Goal: Task Accomplishment & Management: Manage account settings

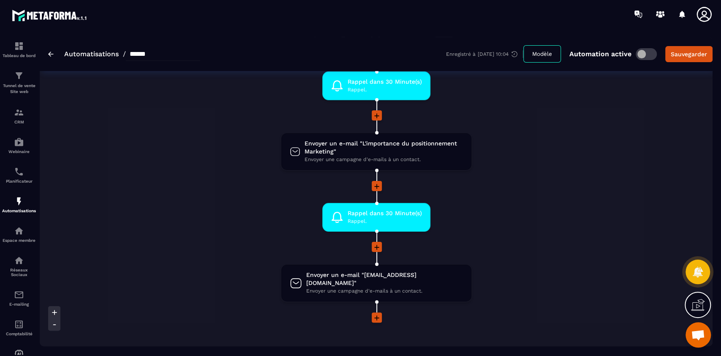
scroll to position [112, 0]
click at [461, 250] on icon at bounding box center [463, 250] width 5 height 5
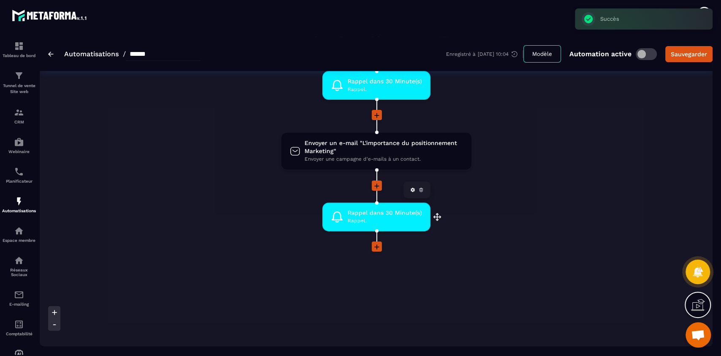
click at [420, 191] on icon at bounding box center [421, 190] width 3 height 2
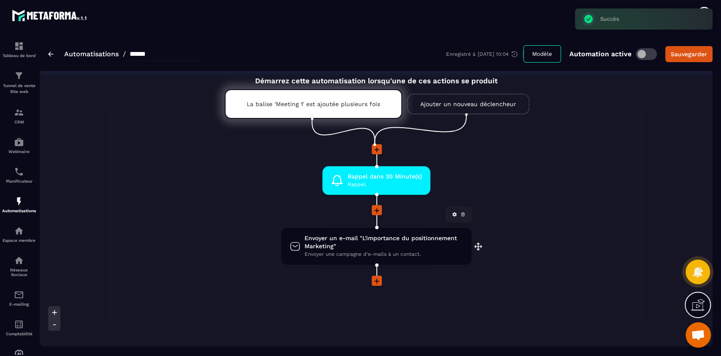
scroll to position [16, 0]
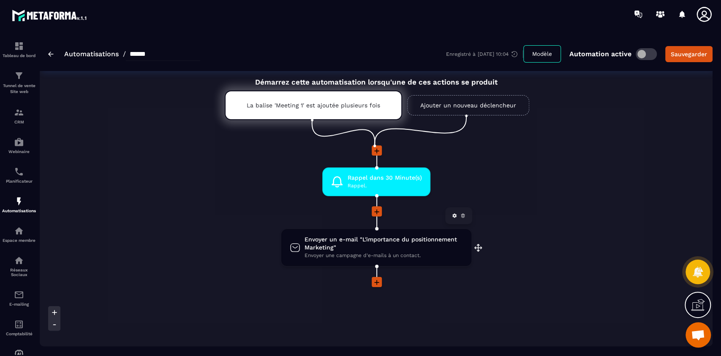
click at [375, 246] on span "Envoyer un e-mail "L'importance du positionnement Marketing"" at bounding box center [384, 243] width 158 height 16
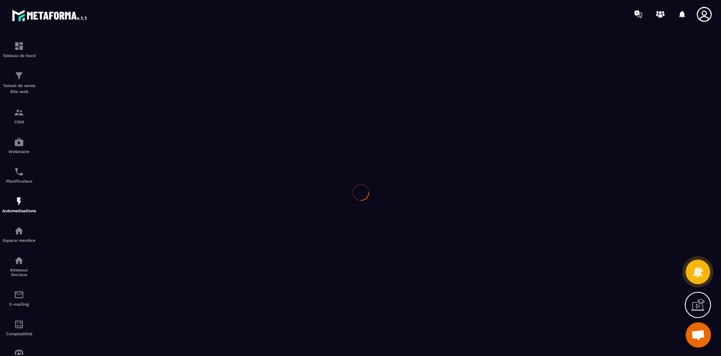
click at [375, 246] on div at bounding box center [360, 192] width 721 height 328
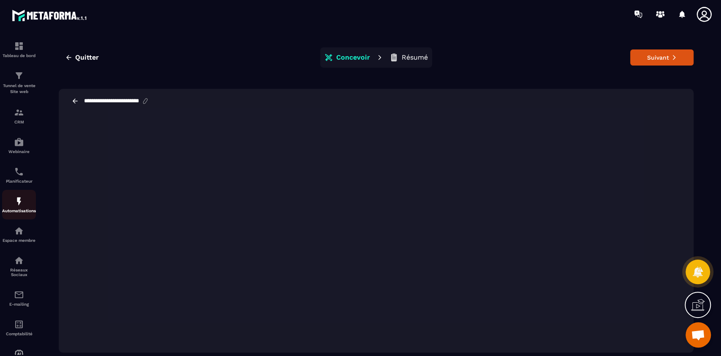
click at [18, 202] on img at bounding box center [19, 201] width 10 height 10
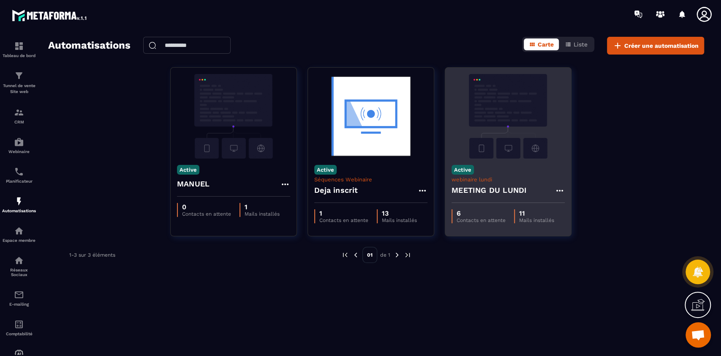
click at [511, 150] on img at bounding box center [508, 116] width 113 height 85
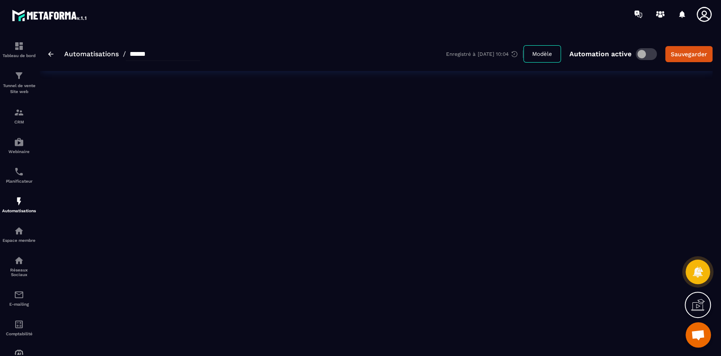
type input "**********"
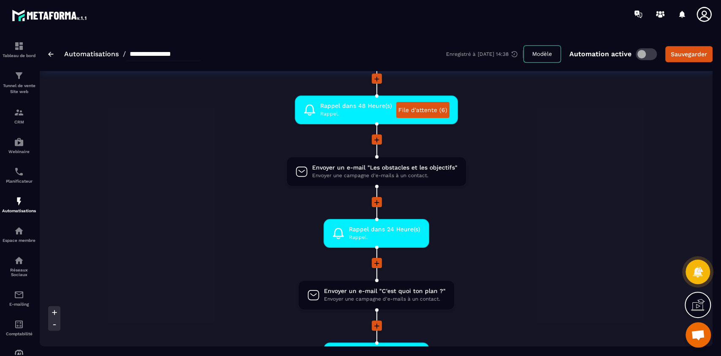
scroll to position [286, 0]
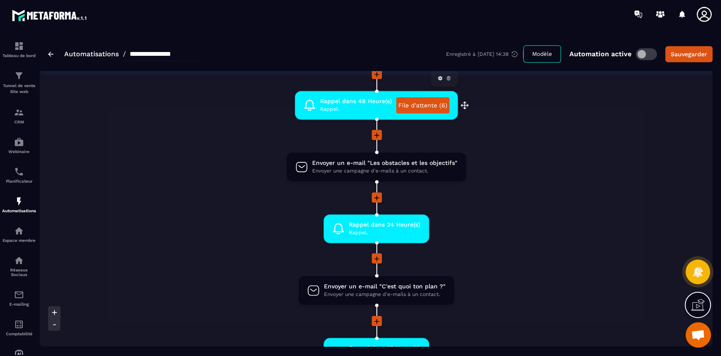
click at [423, 106] on link "File d'attente (6)" at bounding box center [422, 105] width 53 height 16
click at [15, 120] on p "CRM" at bounding box center [19, 122] width 34 height 5
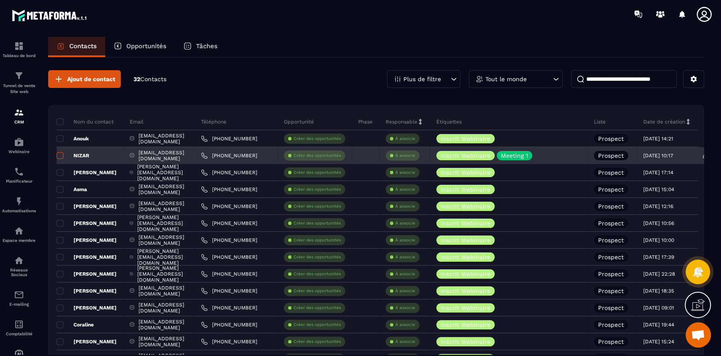
click at [59, 154] on span at bounding box center [60, 155] width 7 height 7
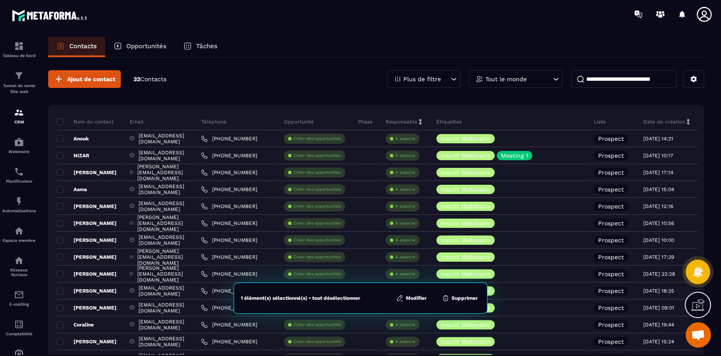
click at [471, 296] on button "Supprimer" at bounding box center [460, 298] width 41 height 8
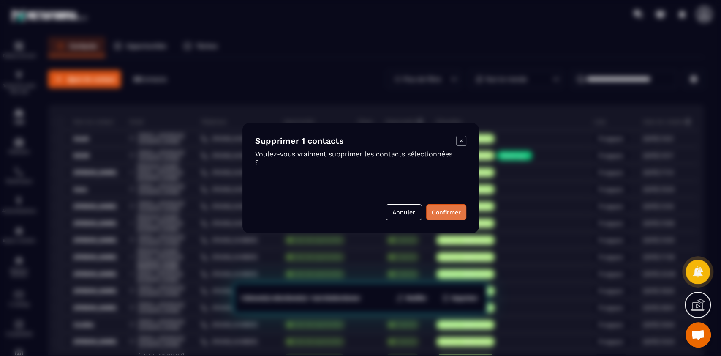
click at [446, 212] on button "Confirmer" at bounding box center [446, 212] width 40 height 16
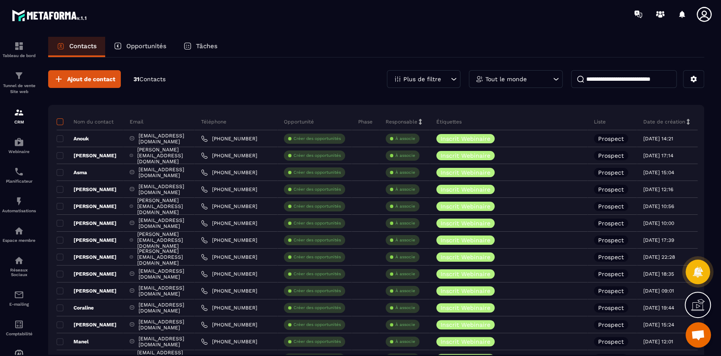
click at [59, 122] on span at bounding box center [60, 121] width 7 height 7
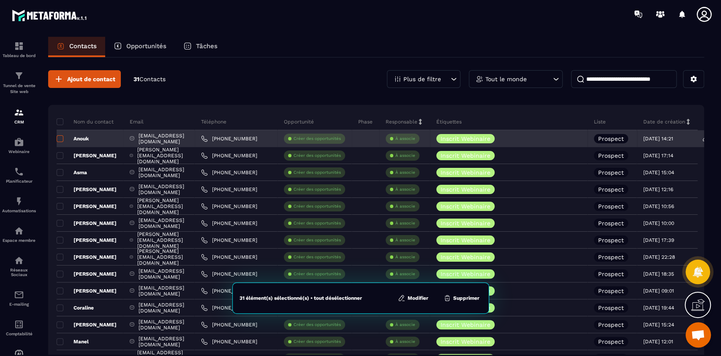
click at [61, 138] on span at bounding box center [60, 138] width 7 height 7
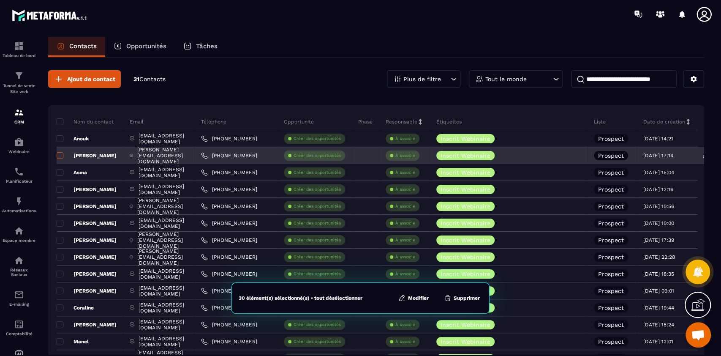
click at [59, 156] on span at bounding box center [60, 155] width 7 height 7
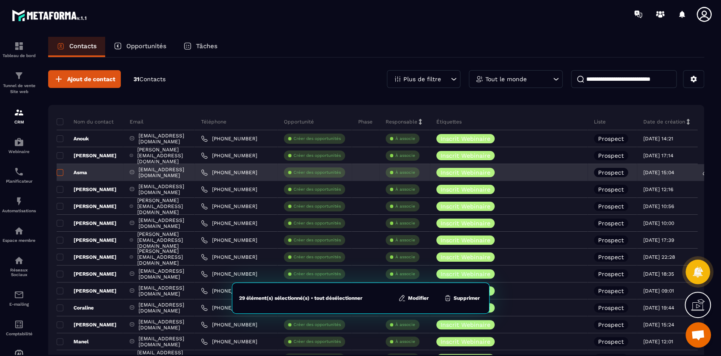
click at [61, 172] on span at bounding box center [60, 172] width 7 height 7
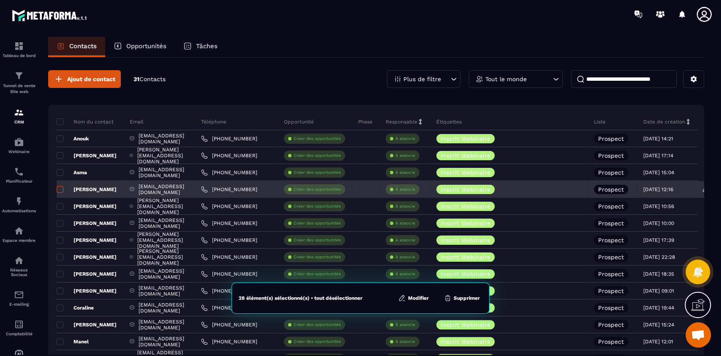
click at [57, 191] on span at bounding box center [60, 189] width 7 height 7
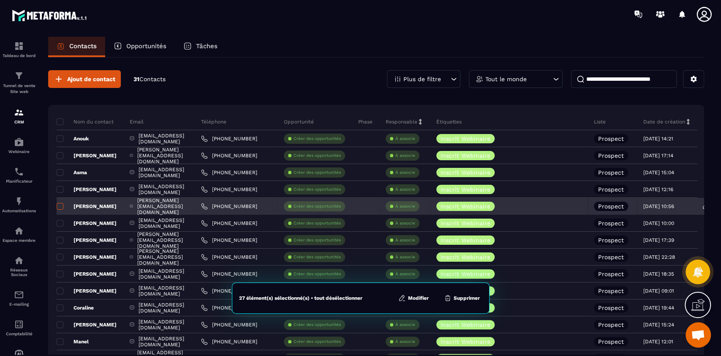
click at [60, 209] on label at bounding box center [60, 209] width 6 height 6
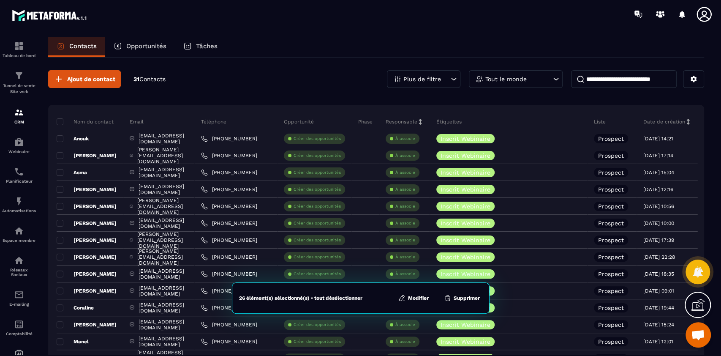
click at [61, 123] on span at bounding box center [60, 121] width 7 height 7
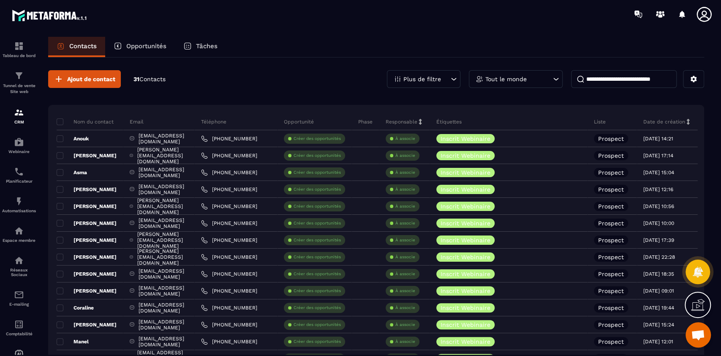
click at [352, 75] on div "Ajout de contact 31 Contacts Plus de filtre Tout le monde" at bounding box center [376, 79] width 656 height 18
click at [19, 181] on p "Planificateur" at bounding box center [19, 181] width 34 height 5
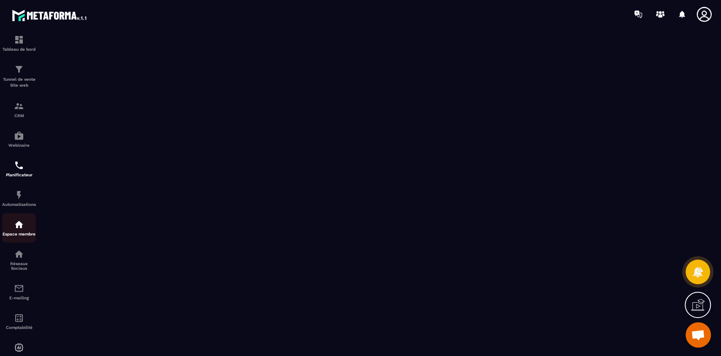
scroll to position [7, 0]
click at [16, 228] on img at bounding box center [19, 224] width 10 height 10
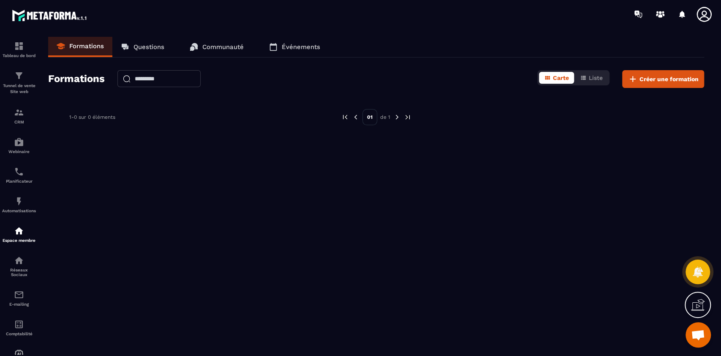
click at [142, 49] on p "Questions" at bounding box center [149, 47] width 31 height 8
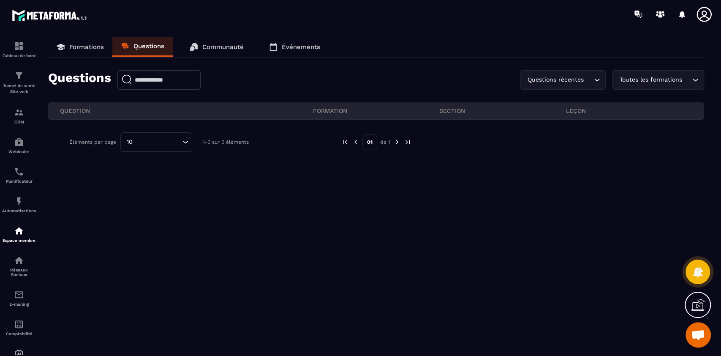
click at [209, 48] on p "Communauté" at bounding box center [222, 47] width 41 height 8
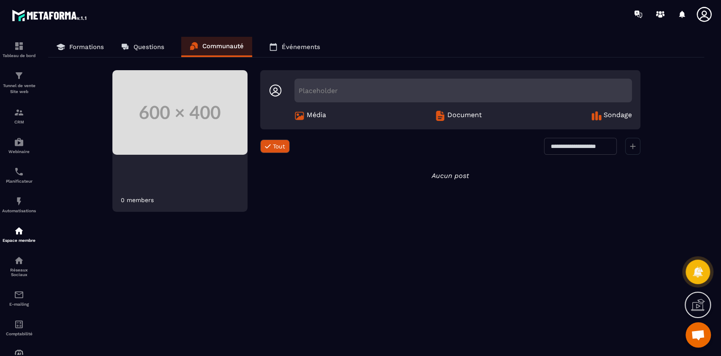
click at [76, 48] on p "Formations" at bounding box center [86, 47] width 35 height 8
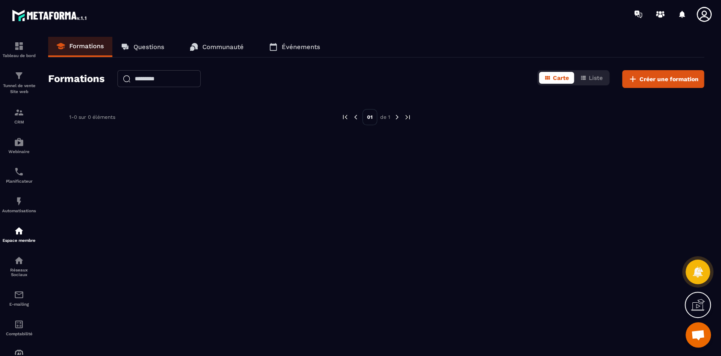
click at [698, 333] on span "Ouvrir le chat" at bounding box center [698, 336] width 14 height 12
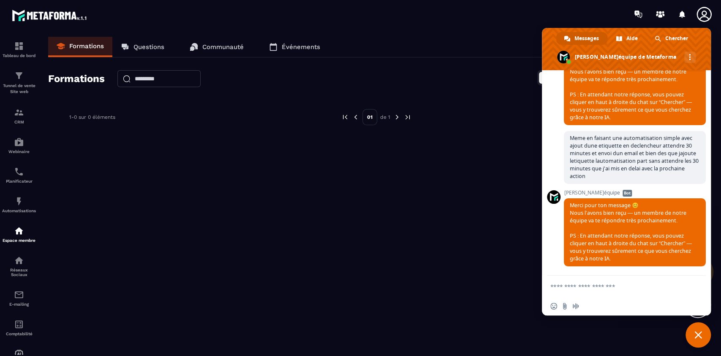
scroll to position [6873, 0]
click at [613, 287] on textarea "Entrez votre message..." at bounding box center [618, 286] width 135 height 21
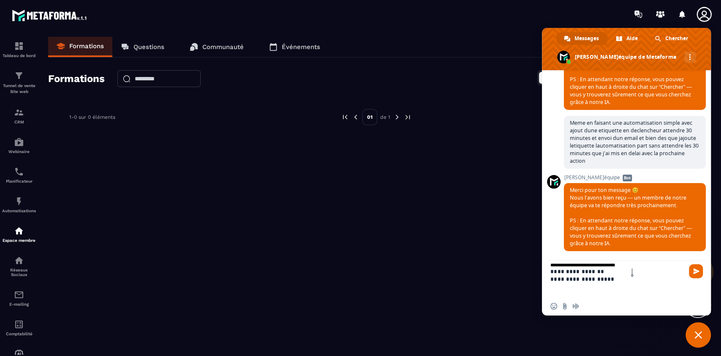
scroll to position [0, 0]
type textarea "**********"
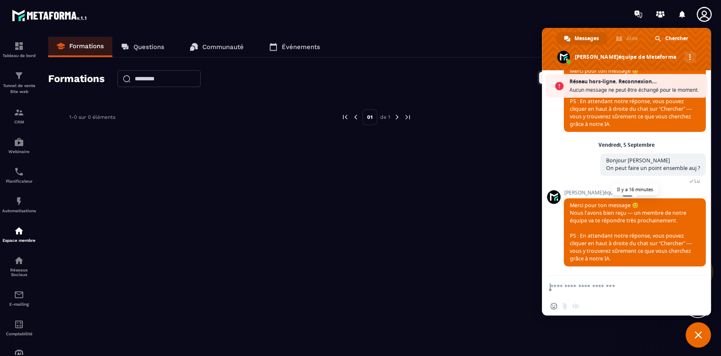
scroll to position [7031, 0]
